Goal: Entertainment & Leisure: Browse casually

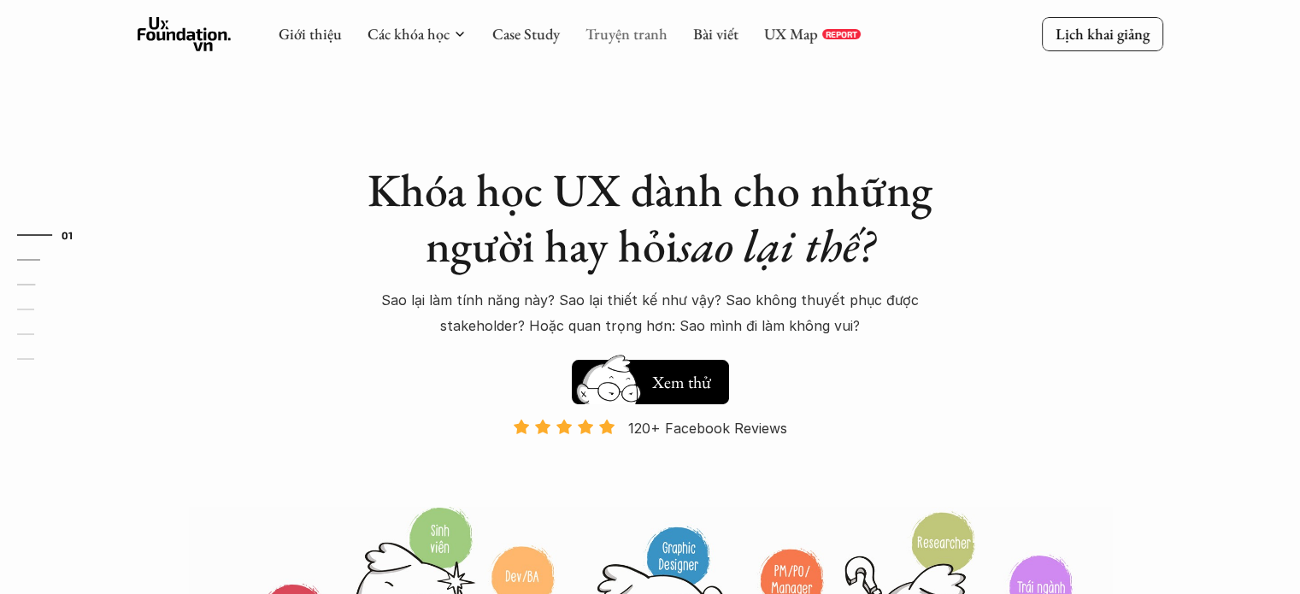
click at [636, 30] on link "Truyện tranh" at bounding box center [626, 34] width 82 height 20
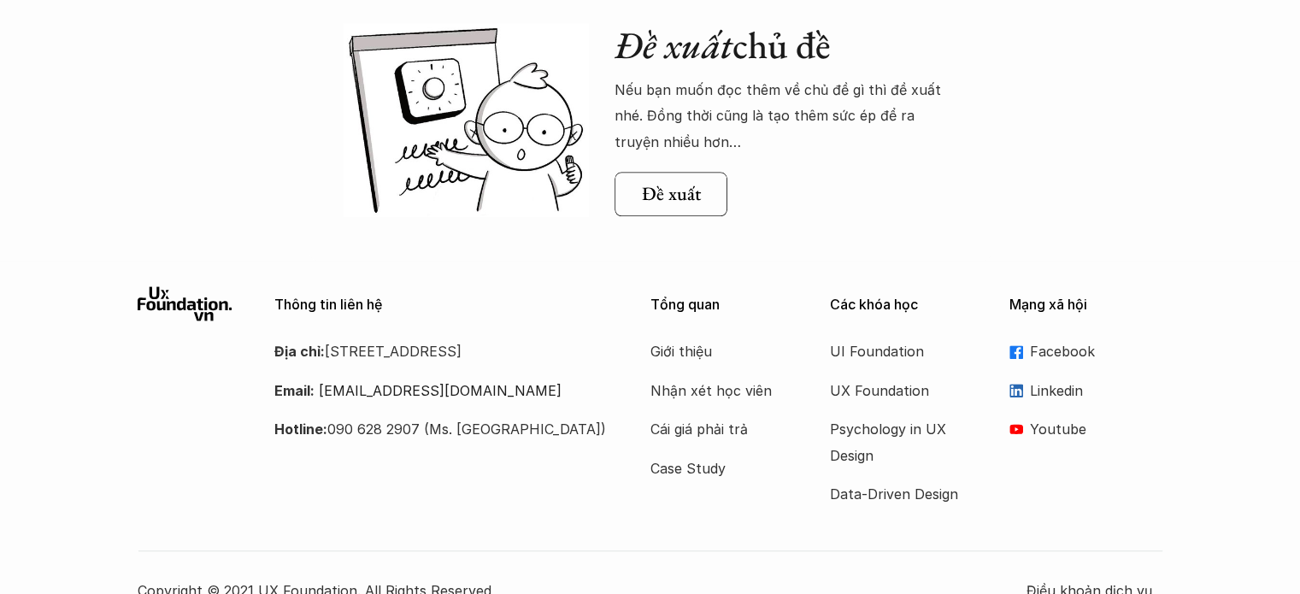
scroll to position [1891, 0]
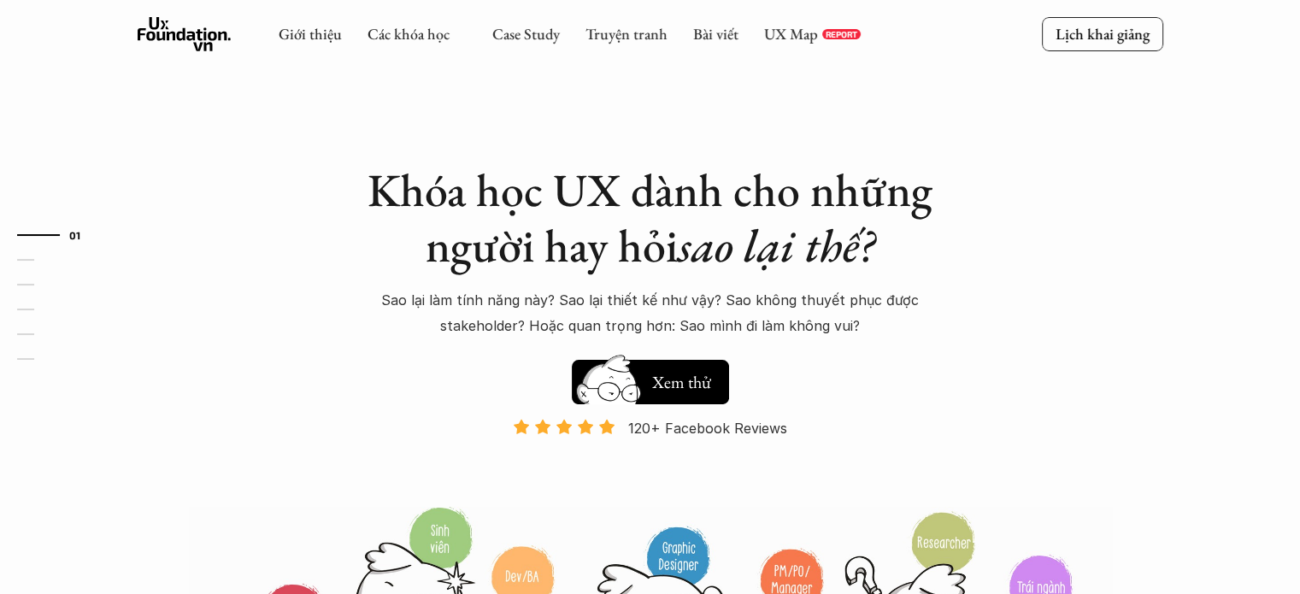
click at [633, 31] on link "Truyện tranh" at bounding box center [626, 34] width 82 height 20
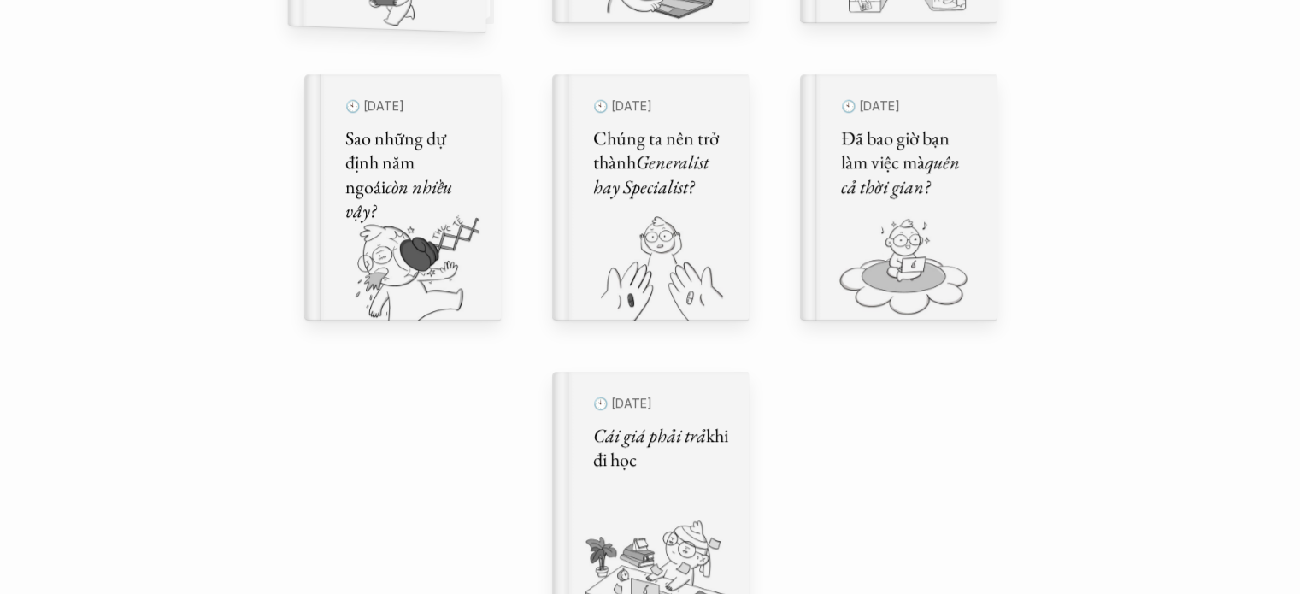
scroll to position [1152, 0]
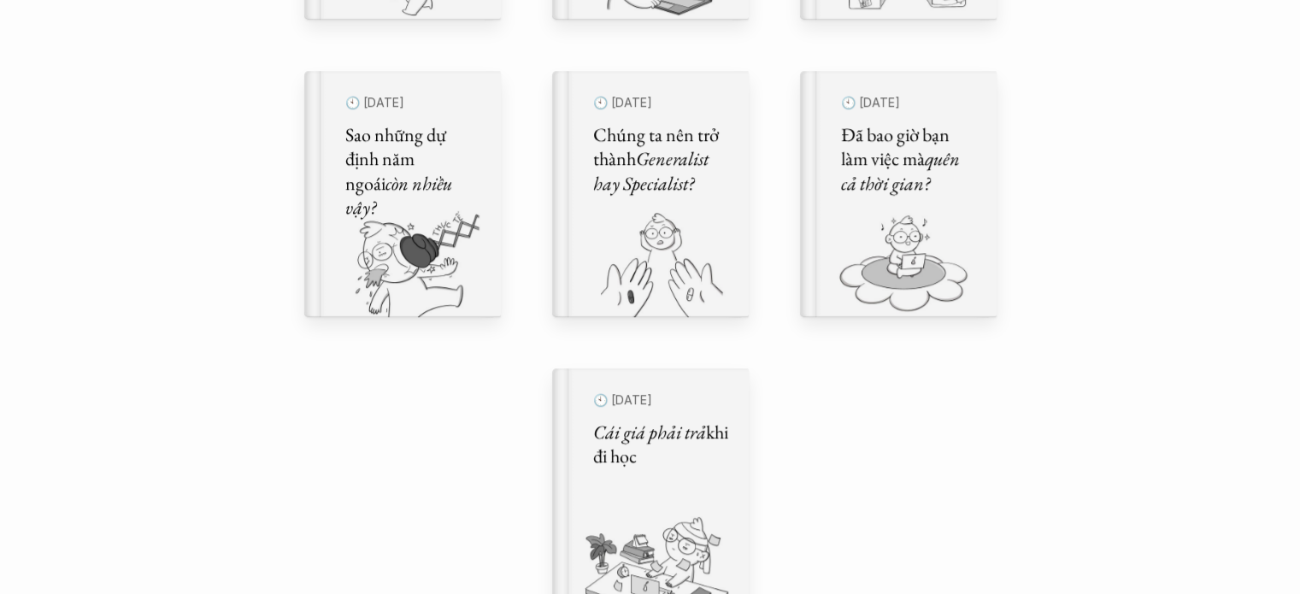
click at [279, 180] on div "Comic Healing Thế giới truyện tranh Đây là nơi bọn mình "lúa hóa kiến thức" về …" at bounding box center [650, 91] width 1300 height 2486
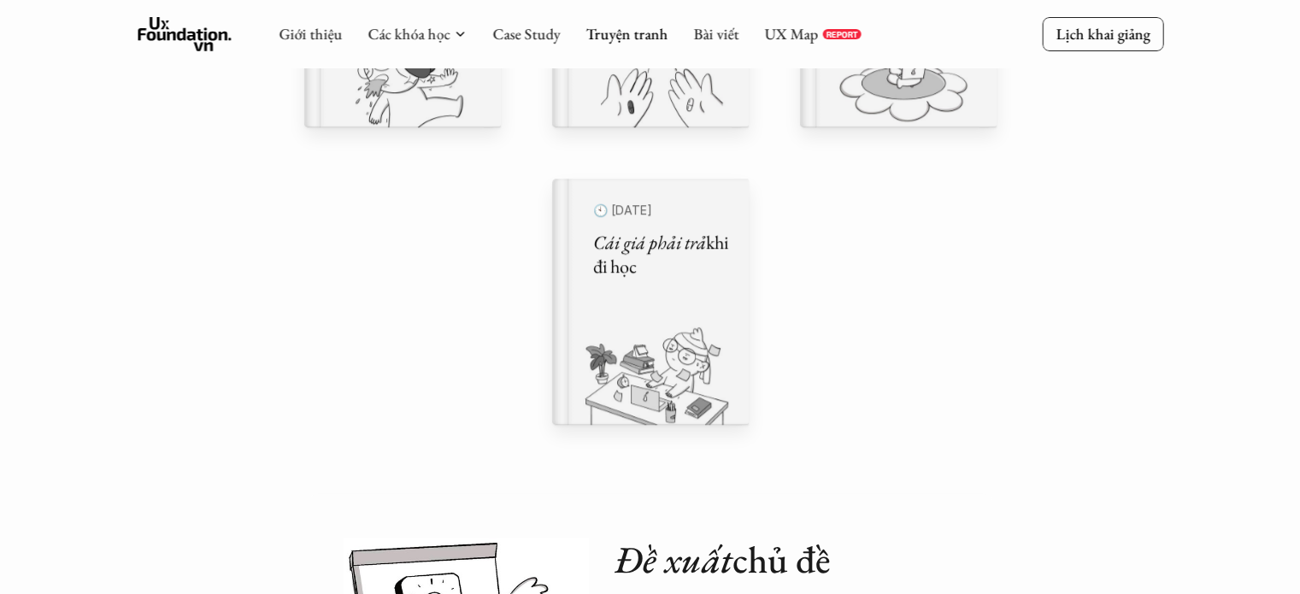
scroll to position [1341, 0]
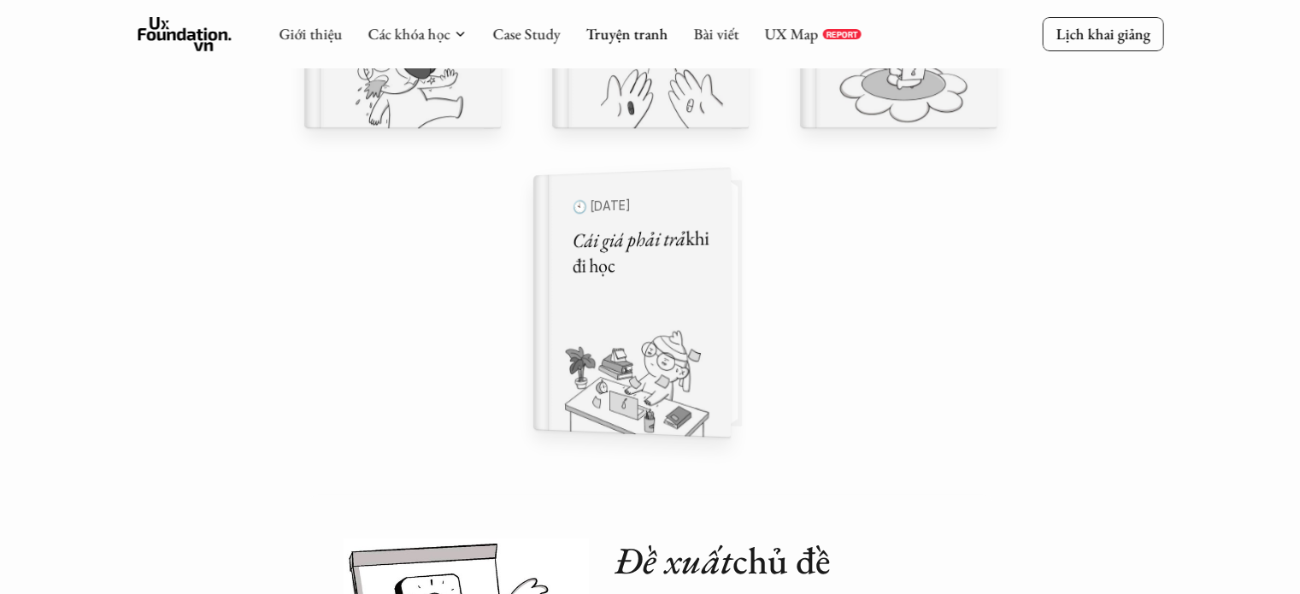
click at [691, 344] on img at bounding box center [620, 379] width 177 height 118
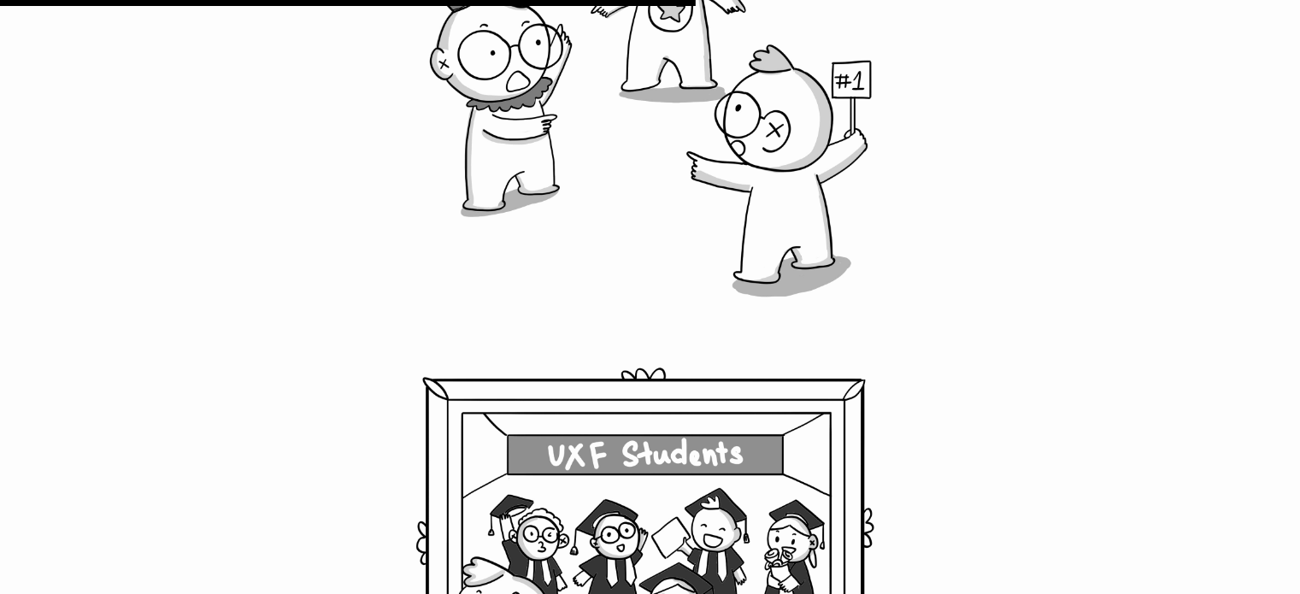
scroll to position [10105, 0]
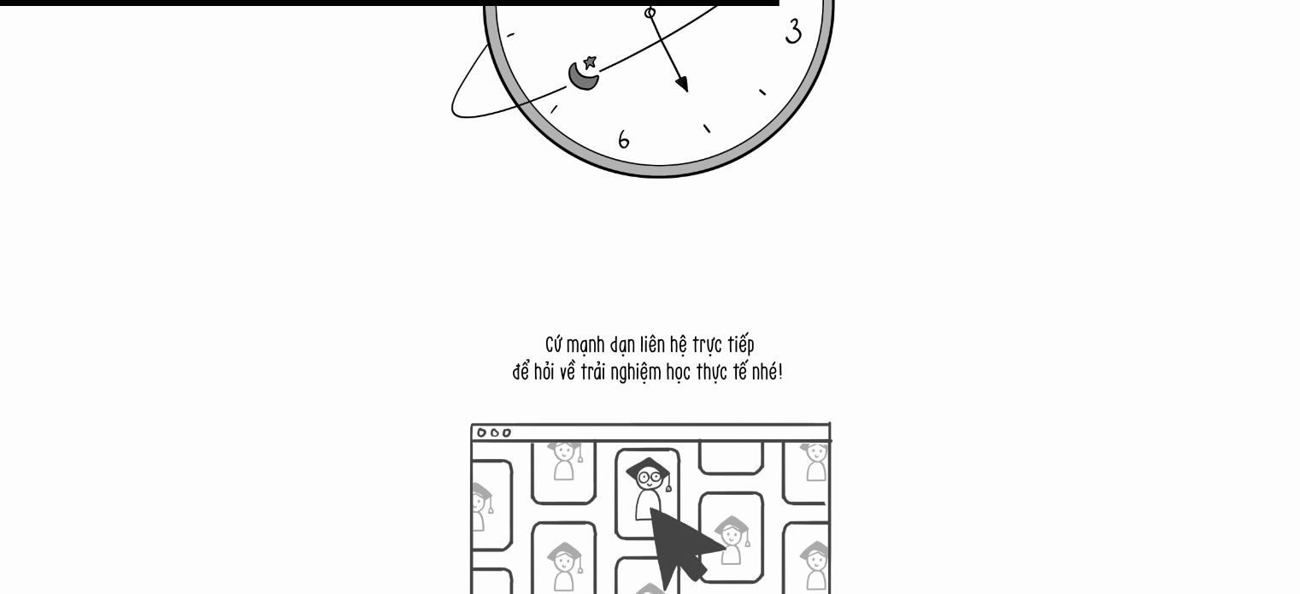
scroll to position [1341, 0]
